Goal: Information Seeking & Learning: Check status

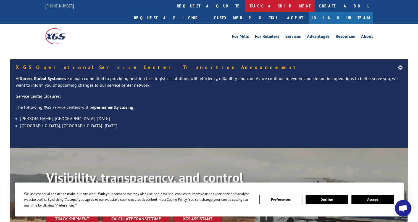
click at [246, 5] on link "track a shipment" at bounding box center [280, 6] width 69 height 12
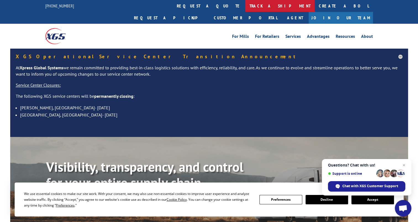
click at [246, 7] on link "track a shipment" at bounding box center [280, 6] width 69 height 12
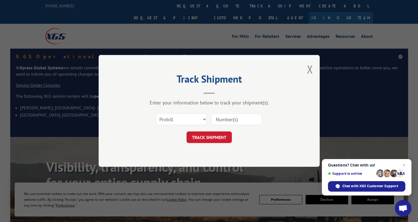
click at [224, 115] on input at bounding box center [236, 120] width 51 height 12
paste input "2837874"
type input "2837874"
click at [208, 139] on button "TRACK SHIPMENT" at bounding box center [209, 138] width 45 height 12
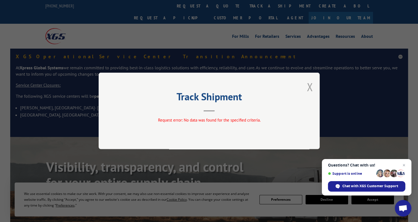
click at [310, 85] on button "Close modal" at bounding box center [310, 87] width 6 height 15
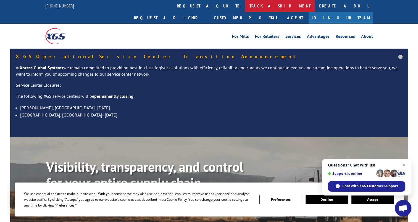
click at [246, 8] on link "track a shipment" at bounding box center [280, 6] width 69 height 12
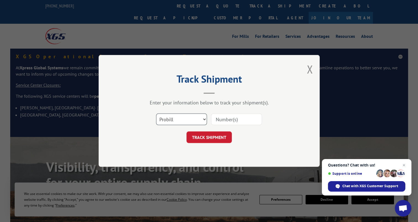
click at [193, 116] on select "Select category... Probill BOL PO" at bounding box center [181, 120] width 51 height 12
select select "bol"
click at [156, 114] on select "Select category... Probill BOL PO" at bounding box center [181, 120] width 51 height 12
paste input "2837874"
type input "2837874"
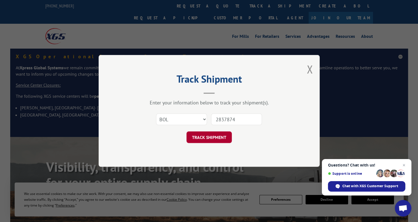
click at [205, 135] on button "TRACK SHIPMENT" at bounding box center [209, 138] width 45 height 12
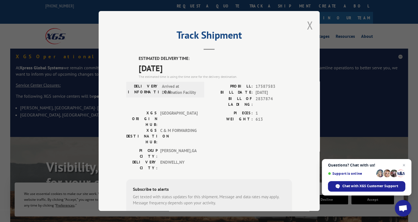
click at [307, 24] on button "Close modal" at bounding box center [310, 25] width 6 height 15
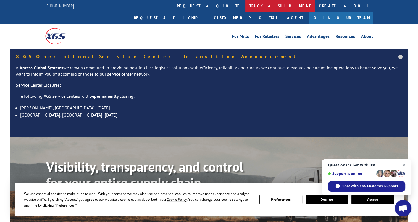
click at [246, 6] on link "track a shipment" at bounding box center [280, 6] width 69 height 12
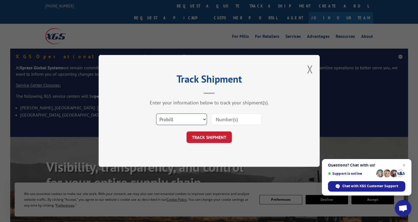
click at [189, 118] on select "Select category... Probill BOL PO" at bounding box center [181, 120] width 51 height 12
select select "bol"
click at [156, 114] on select "Select category... Probill BOL PO" at bounding box center [181, 120] width 51 height 12
paste input "2840813"
type input "2840813"
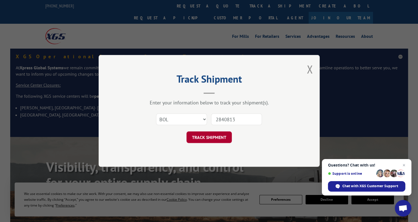
click at [213, 135] on button "TRACK SHIPMENT" at bounding box center [209, 138] width 45 height 12
